Goal: Task Accomplishment & Management: Complete application form

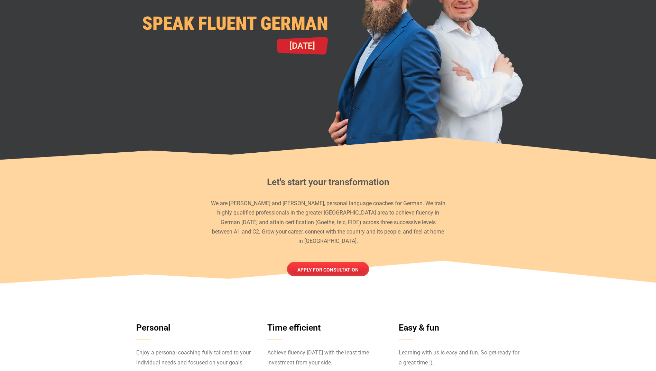
scroll to position [104, 0]
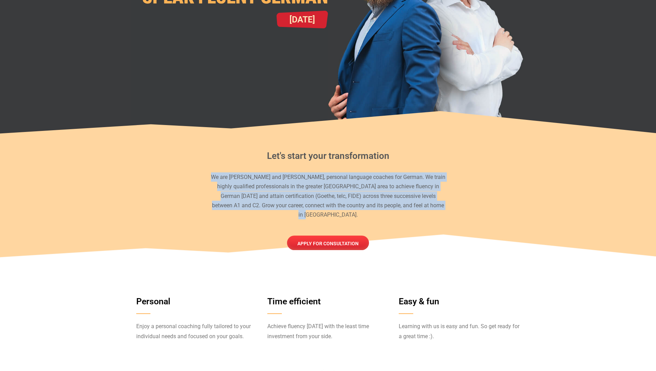
drag, startPoint x: 245, startPoint y: 178, endPoint x: 454, endPoint y: 214, distance: 212.5
click at [454, 214] on div "Let's start your transformation We are [PERSON_NAME] and [PERSON_NAME], persona…" at bounding box center [328, 184] width 394 height 99
drag, startPoint x: 454, startPoint y: 214, endPoint x: 423, endPoint y: 220, distance: 31.8
click at [423, 220] on div "Let's start your transformation We are [PERSON_NAME] and [PERSON_NAME], persona…" at bounding box center [328, 184] width 394 height 99
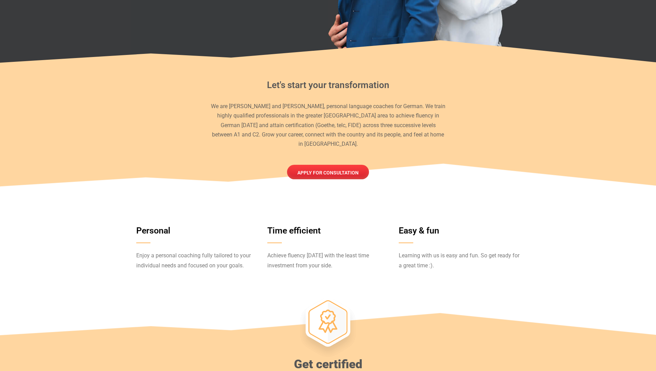
scroll to position [175, 0]
click at [343, 170] on span "Apply for consultation" at bounding box center [327, 172] width 67 height 5
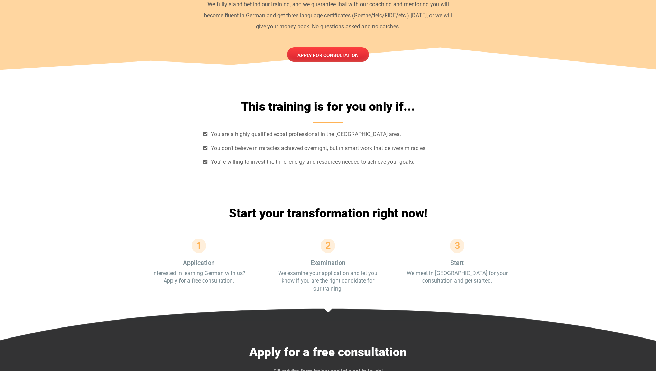
scroll to position [2133, 0]
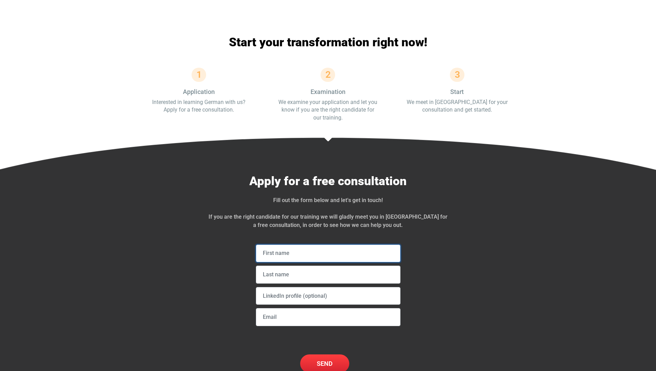
click at [357, 245] on input "text" at bounding box center [328, 254] width 145 height 18
click at [349, 245] on input "text" at bounding box center [328, 254] width 145 height 18
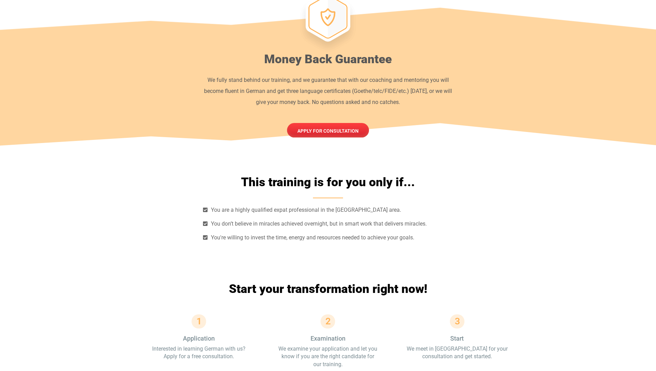
scroll to position [1837, 0]
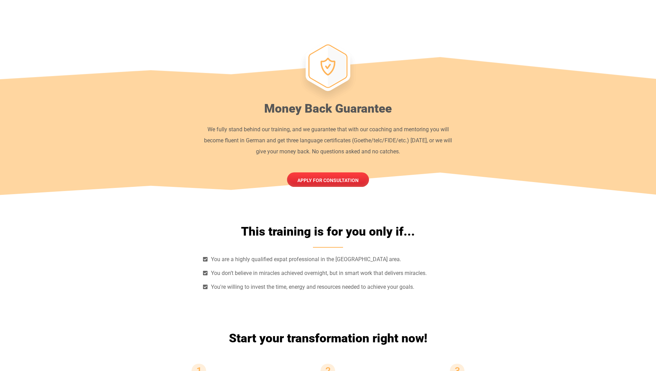
click at [222, 84] on div "Money Back Guarantee We fully stand behind our training, and we guarantee that …" at bounding box center [328, 121] width 250 height 131
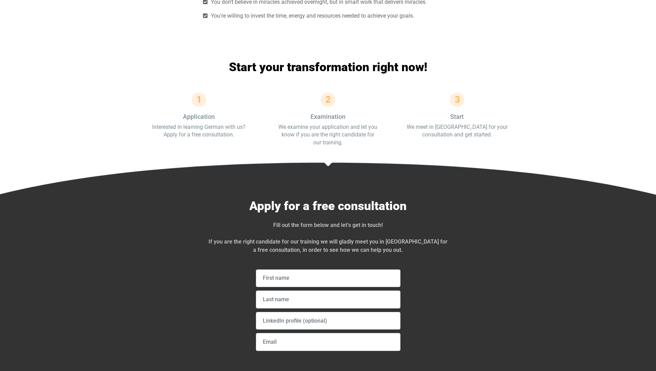
scroll to position [2133, 0]
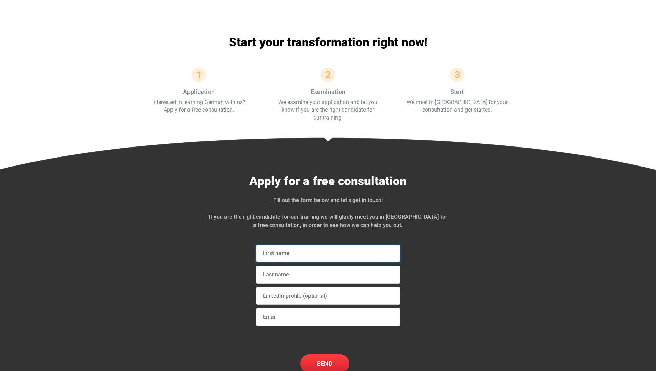
click at [299, 245] on input "text" at bounding box center [328, 254] width 145 height 18
type input "[PERSON_NAME]"
click at [305, 266] on input "text" at bounding box center [328, 275] width 145 height 18
type input "[PERSON_NAME]"
click at [316, 287] on input "text" at bounding box center [328, 296] width 145 height 18
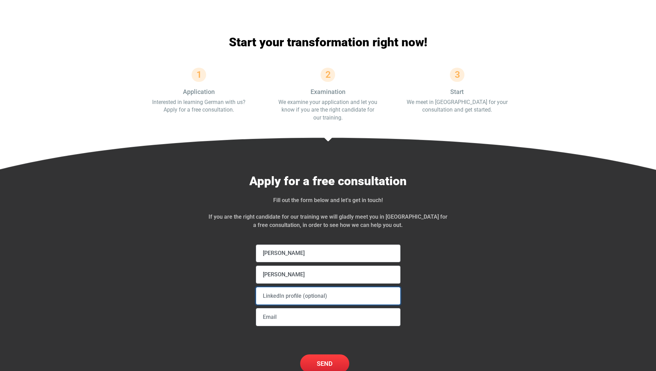
paste input "[URL][DOMAIN_NAME][PERSON_NAME]"
type input "[URL][DOMAIN_NAME][PERSON_NAME]"
click at [305, 308] on input "email" at bounding box center [328, 317] width 145 height 18
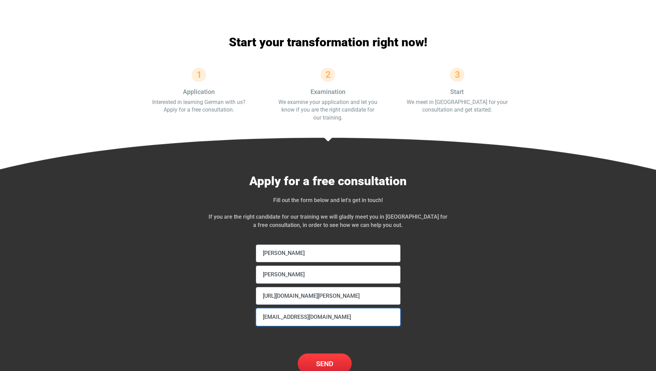
type input "[EMAIL_ADDRESS][DOMAIN_NAME]"
click at [325, 354] on input "Send" at bounding box center [325, 364] width 54 height 20
